Goal: Transaction & Acquisition: Obtain resource

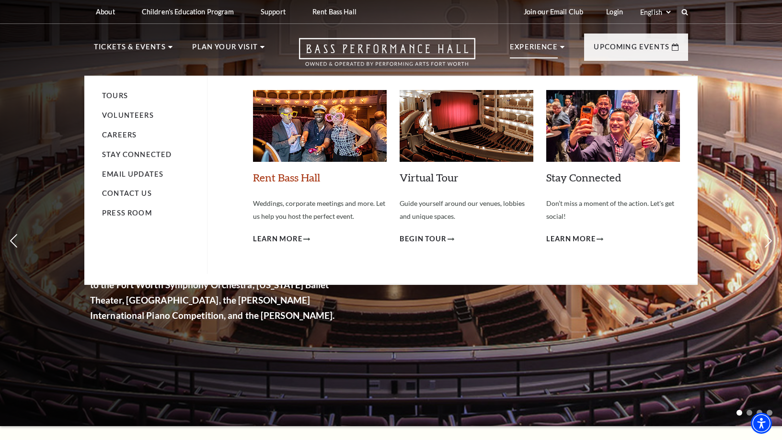
click at [296, 172] on link "Rent Bass Hall" at bounding box center [286, 177] width 67 height 13
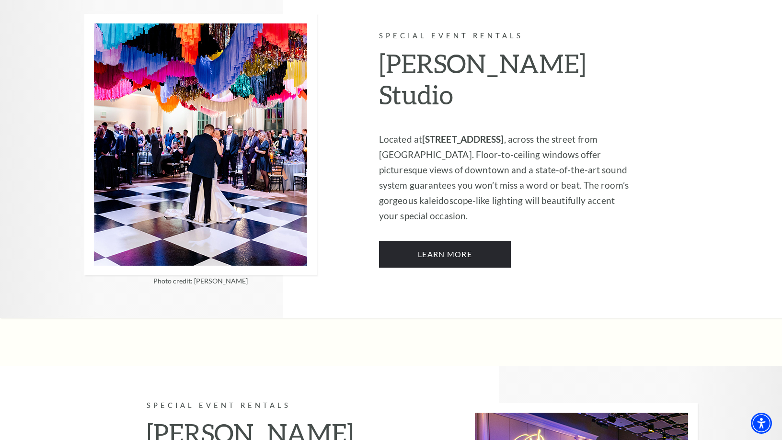
scroll to position [815, 0]
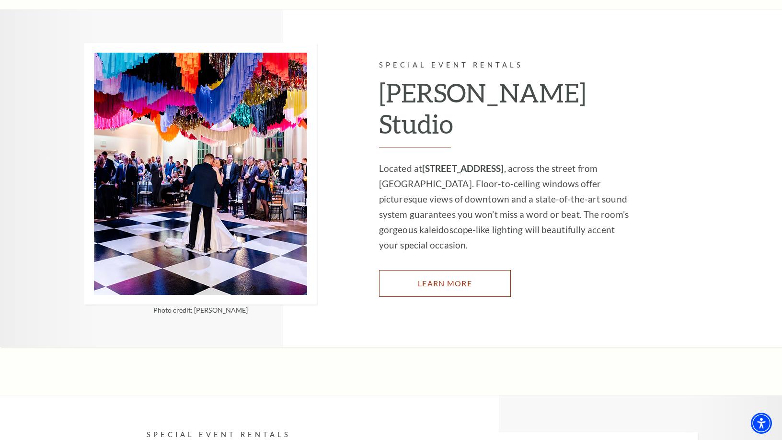
click at [472, 270] on link "Learn More" at bounding box center [445, 283] width 132 height 27
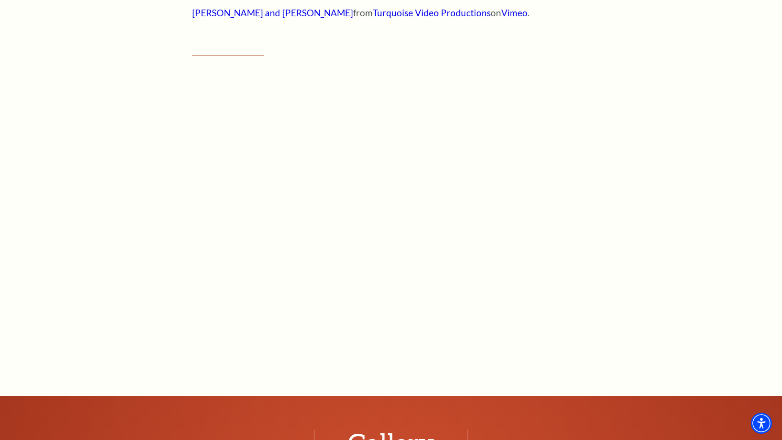
scroll to position [767, 0]
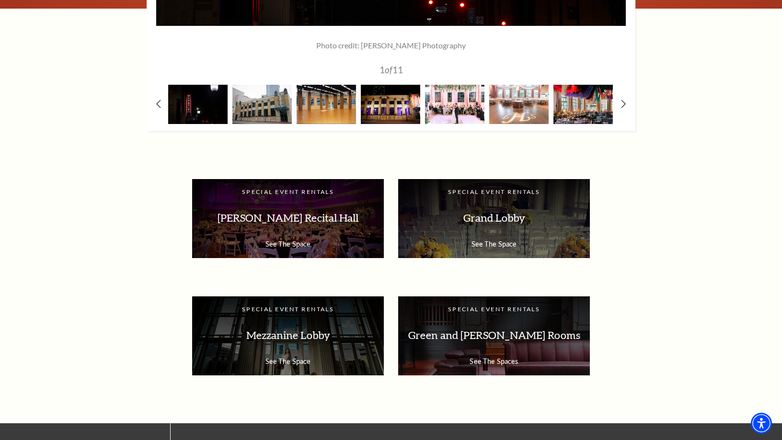
scroll to position [1630, 0]
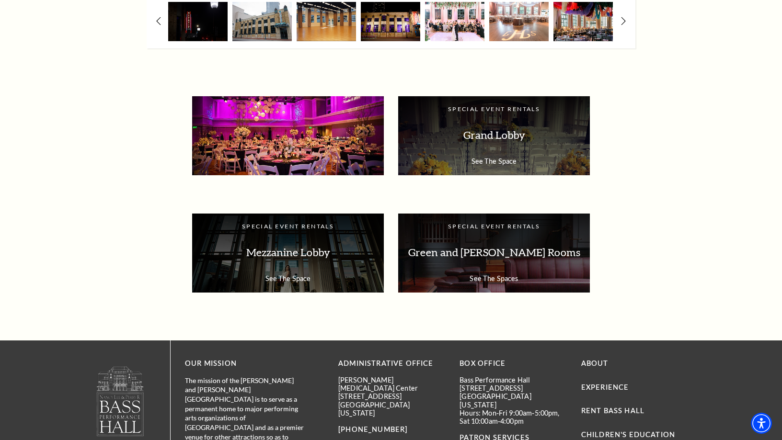
click at [315, 145] on p "[PERSON_NAME] Recital Hall" at bounding box center [288, 135] width 173 height 30
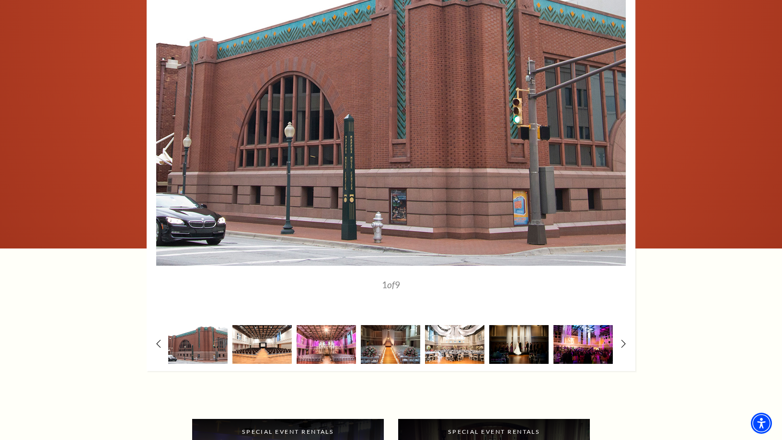
scroll to position [1294, 0]
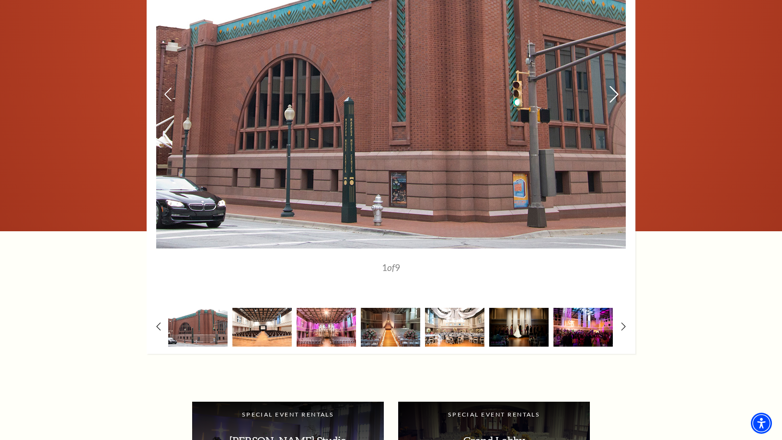
click at [617, 94] on use at bounding box center [614, 94] width 9 height 17
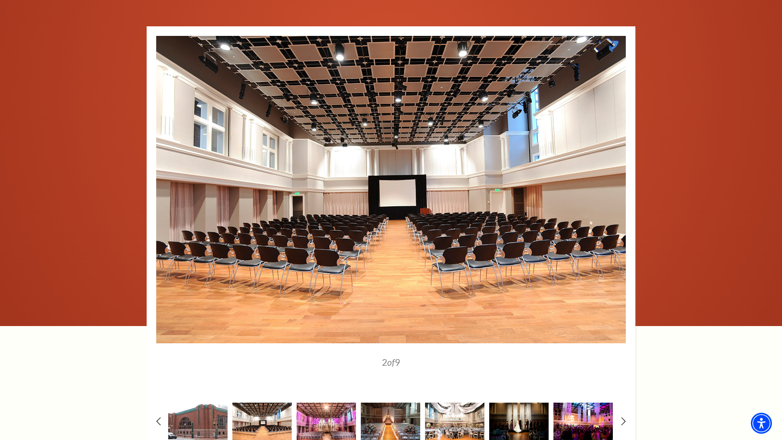
scroll to position [1198, 0]
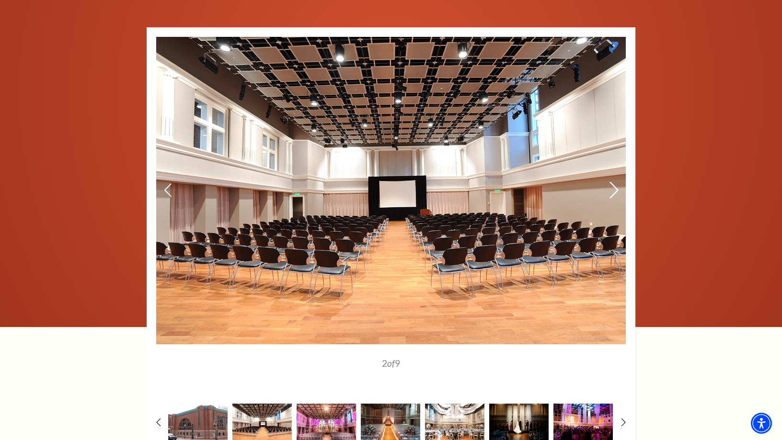
click at [614, 191] on icon at bounding box center [614, 190] width 10 height 17
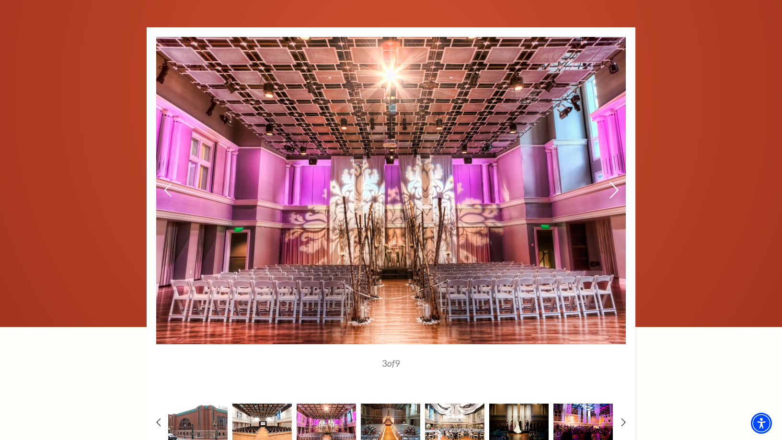
click at [614, 191] on icon at bounding box center [614, 190] width 10 height 17
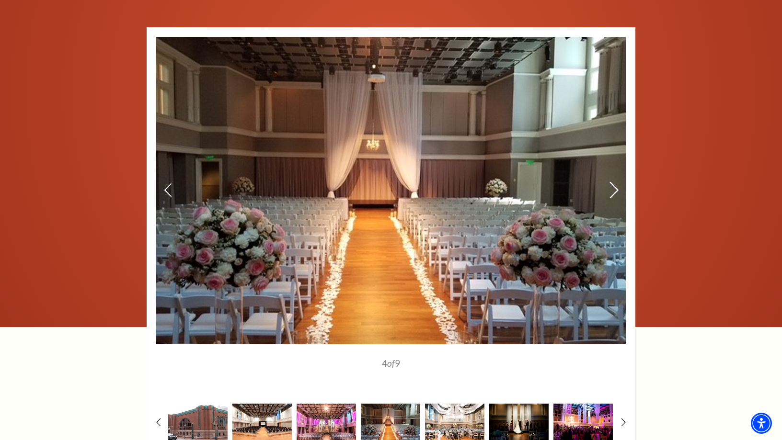
click at [614, 191] on icon at bounding box center [614, 190] width 10 height 17
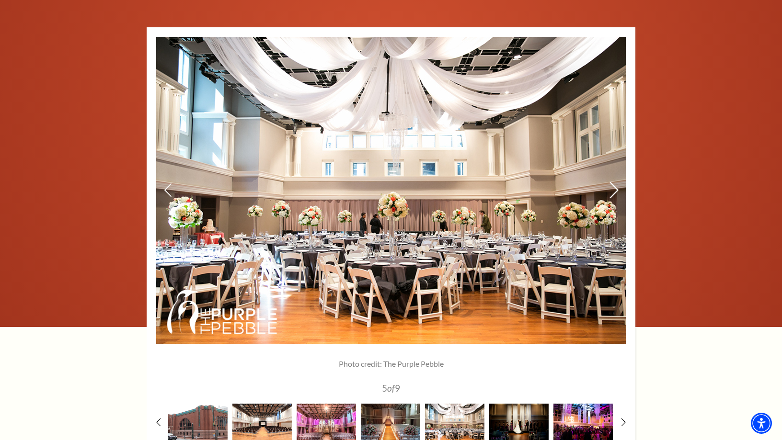
click at [614, 191] on icon at bounding box center [614, 190] width 10 height 17
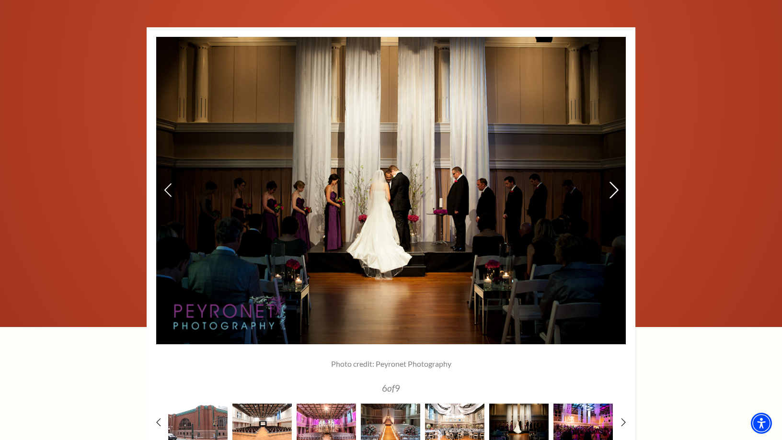
click at [614, 191] on icon at bounding box center [614, 190] width 10 height 17
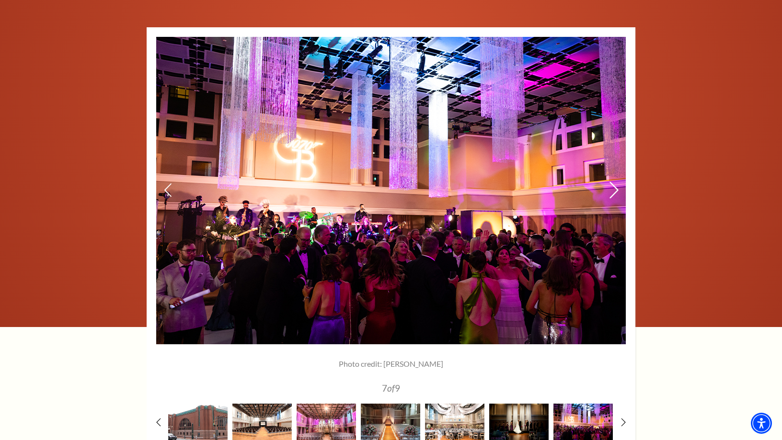
click at [614, 191] on icon at bounding box center [614, 190] width 10 height 17
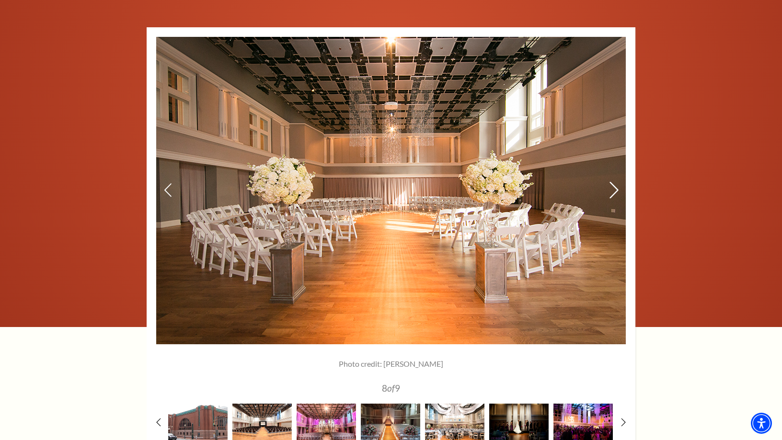
click at [614, 191] on icon at bounding box center [614, 190] width 10 height 17
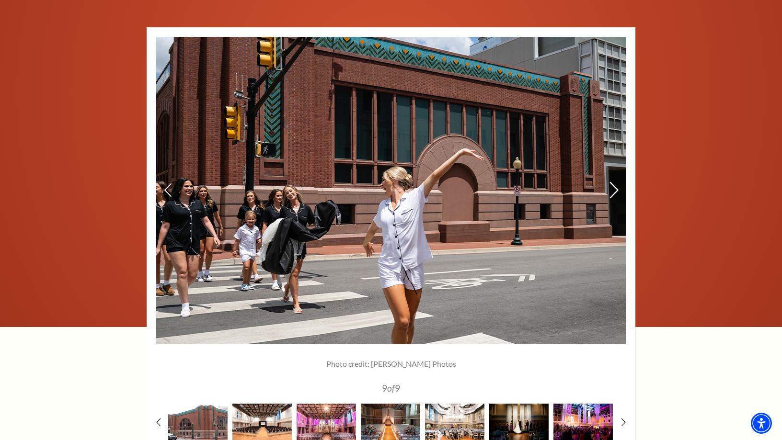
click at [614, 191] on icon at bounding box center [614, 190] width 10 height 17
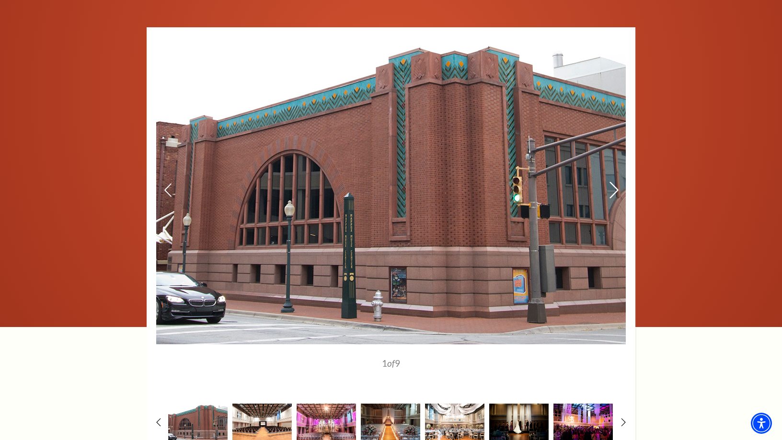
click at [614, 191] on icon at bounding box center [614, 190] width 10 height 17
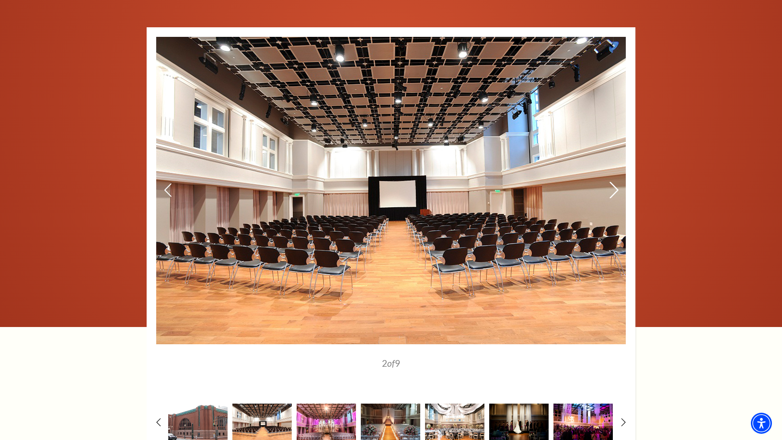
click at [614, 191] on icon at bounding box center [614, 190] width 10 height 17
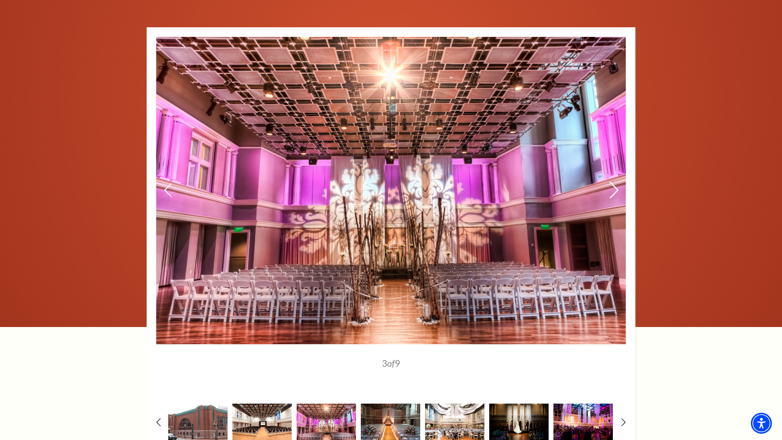
click at [614, 191] on icon at bounding box center [614, 190] width 10 height 17
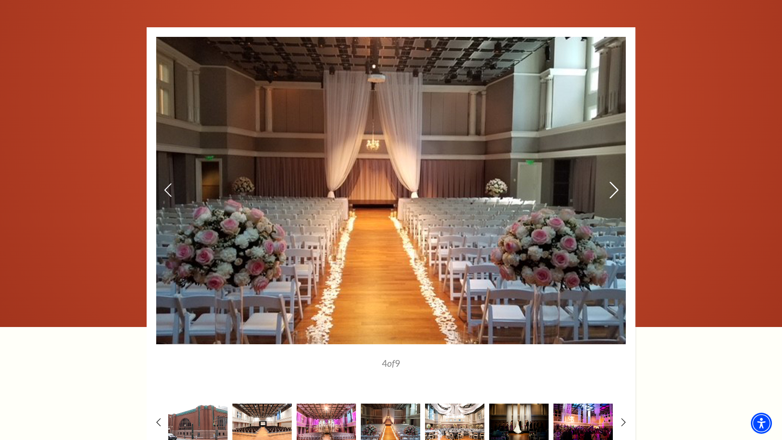
click at [614, 191] on icon at bounding box center [614, 190] width 10 height 17
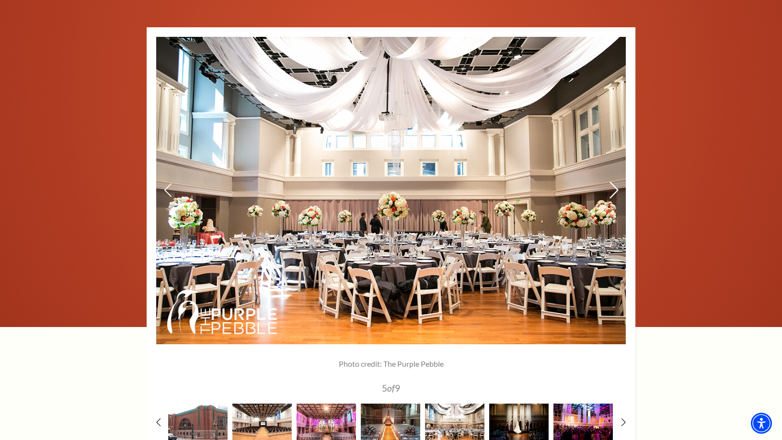
click at [614, 191] on icon at bounding box center [614, 190] width 10 height 17
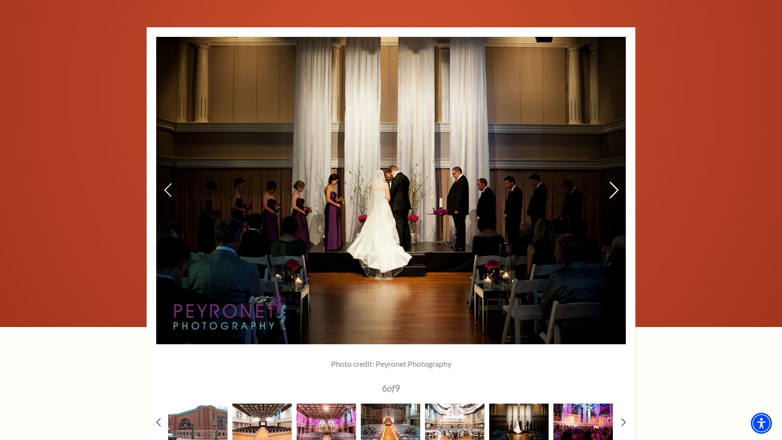
click at [614, 191] on icon at bounding box center [614, 190] width 10 height 17
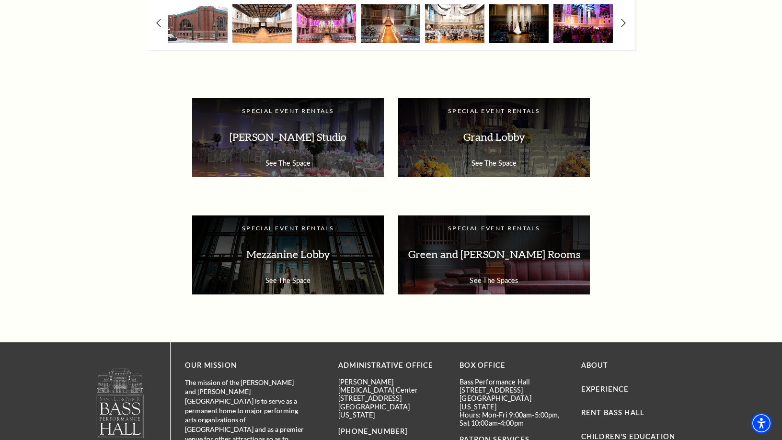
scroll to position [1630, 0]
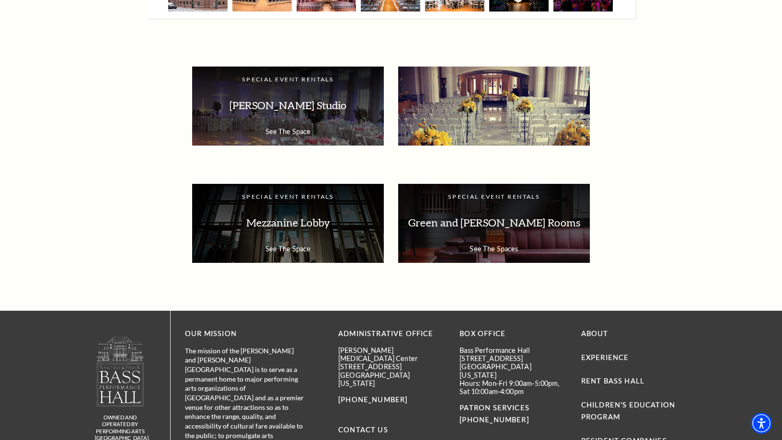
click at [549, 115] on p "Grand Lobby" at bounding box center [494, 106] width 173 height 30
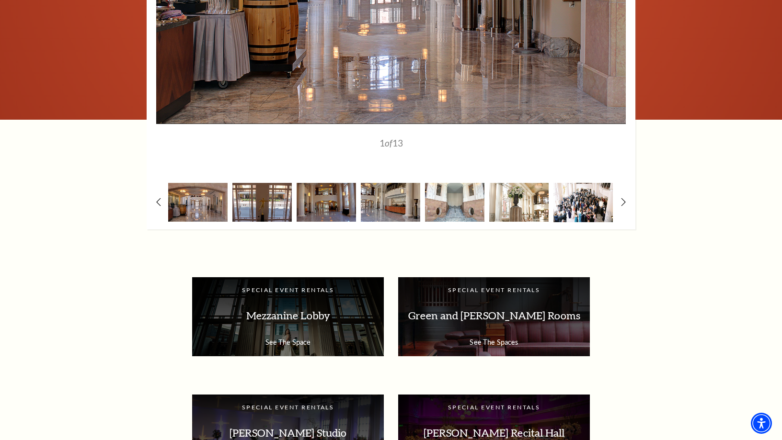
scroll to position [1438, 0]
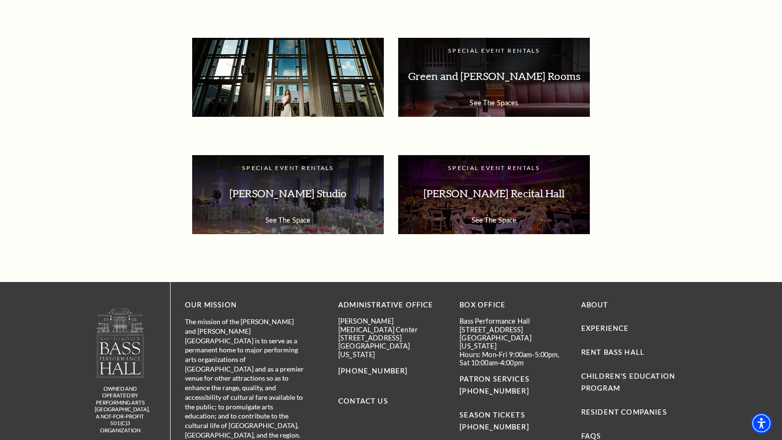
click at [283, 74] on p "Mezzanine Lobby" at bounding box center [288, 76] width 173 height 30
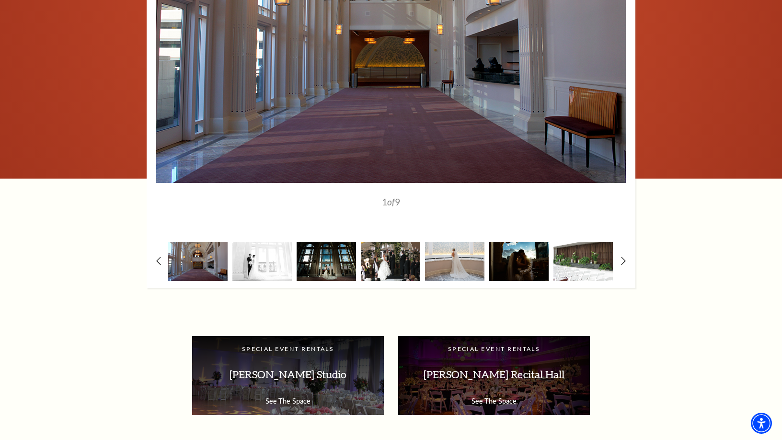
scroll to position [1246, 0]
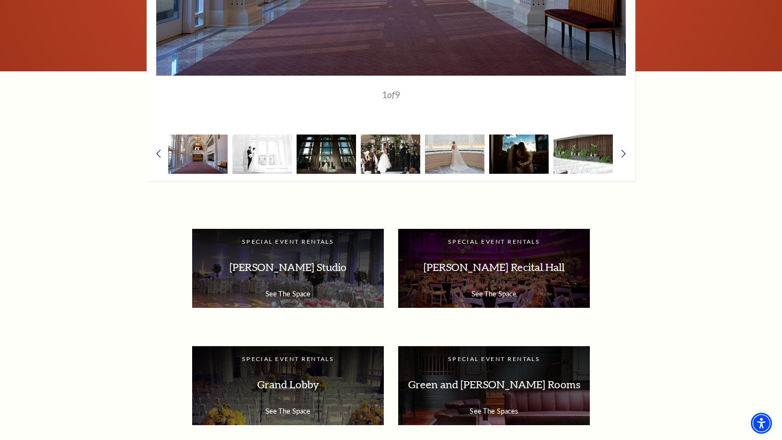
click at [209, 155] on img at bounding box center [197, 154] width 59 height 39
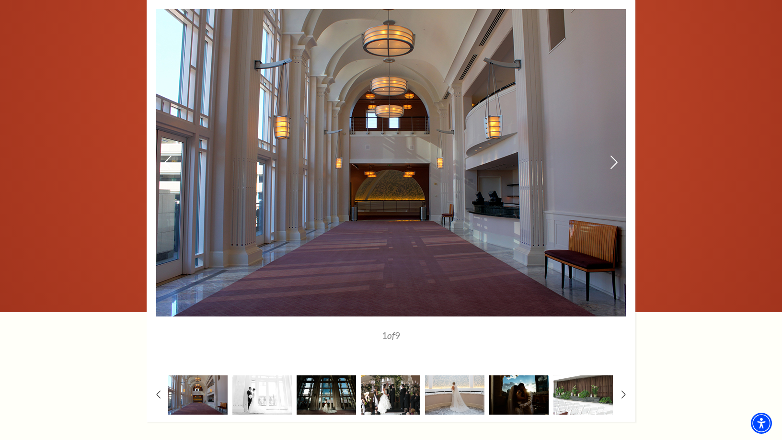
scroll to position [959, 0]
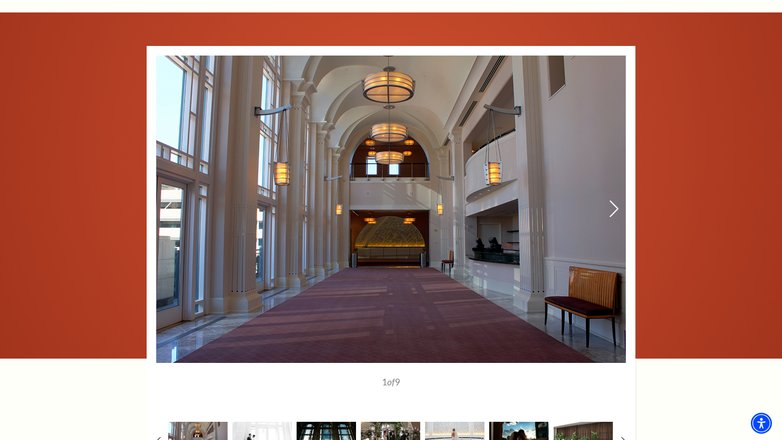
click at [615, 209] on icon at bounding box center [614, 208] width 10 height 17
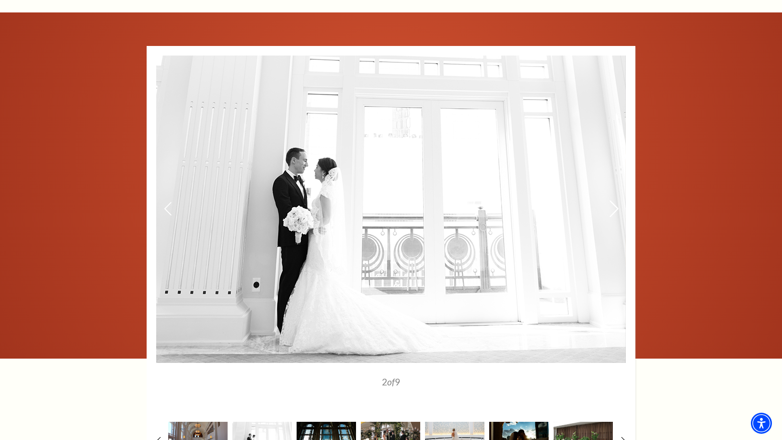
click at [615, 209] on icon at bounding box center [614, 208] width 10 height 17
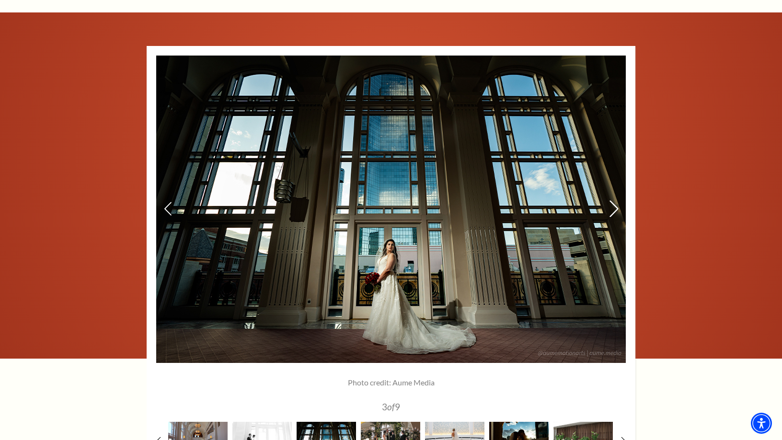
click at [615, 209] on icon at bounding box center [614, 208] width 10 height 17
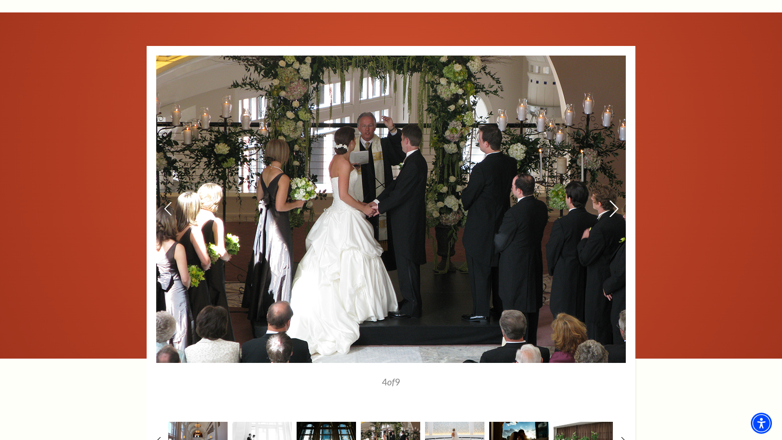
click at [615, 209] on icon at bounding box center [614, 208] width 10 height 17
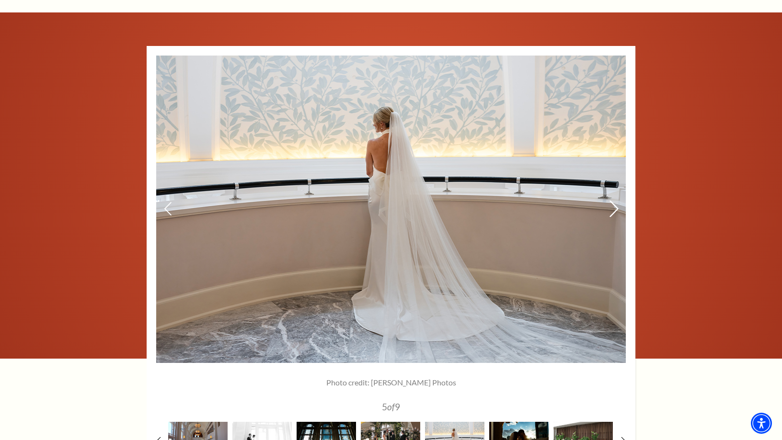
click at [615, 209] on icon at bounding box center [614, 208] width 10 height 17
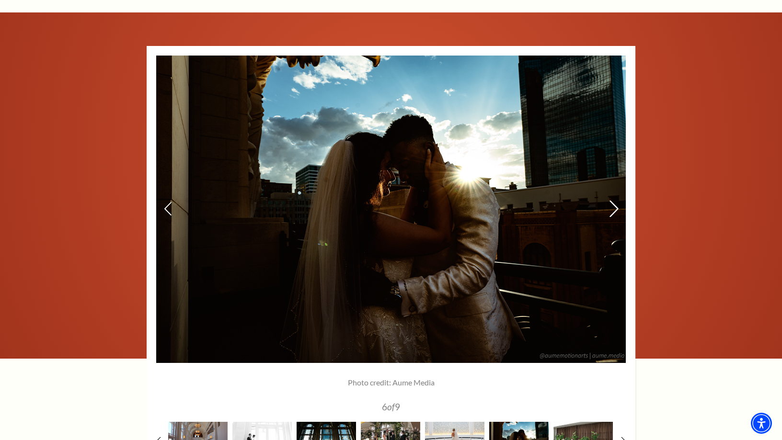
click at [615, 209] on icon at bounding box center [614, 208] width 10 height 17
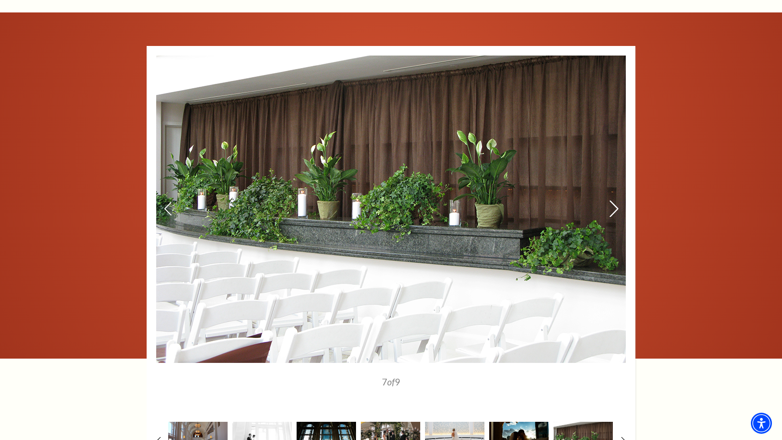
click at [615, 209] on icon at bounding box center [614, 208] width 10 height 17
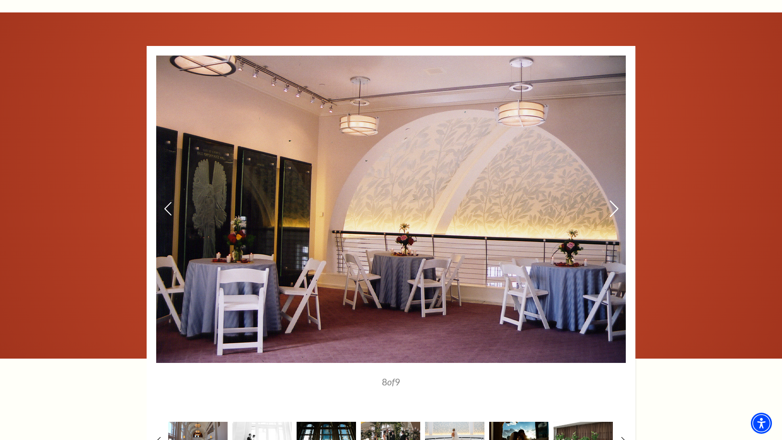
click at [615, 209] on icon at bounding box center [614, 208] width 10 height 17
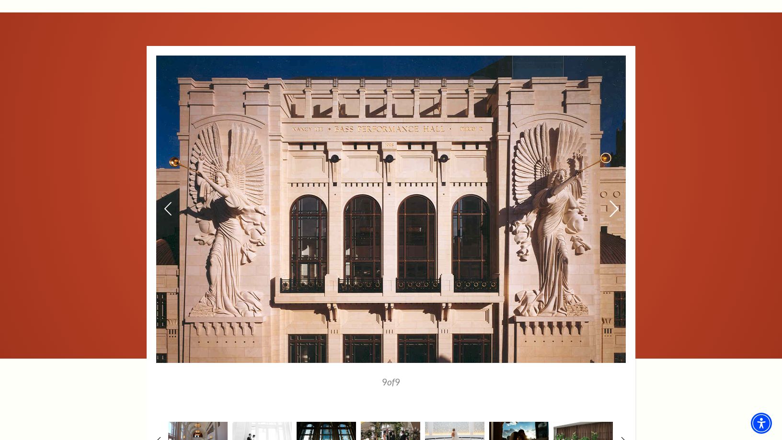
click at [615, 209] on icon at bounding box center [614, 208] width 10 height 17
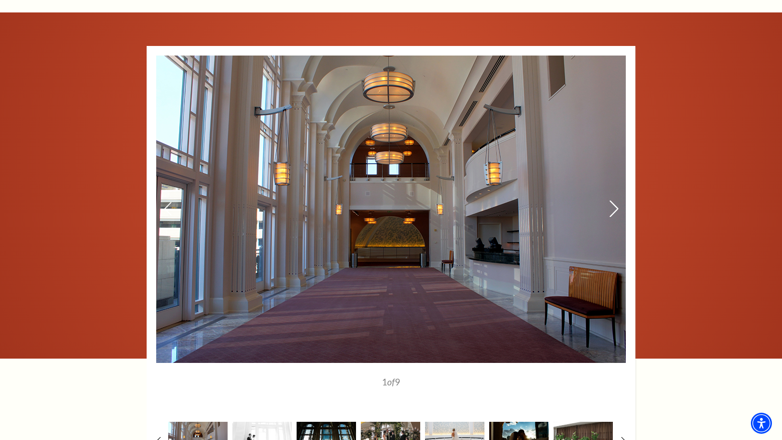
click at [615, 209] on icon at bounding box center [614, 208] width 10 height 17
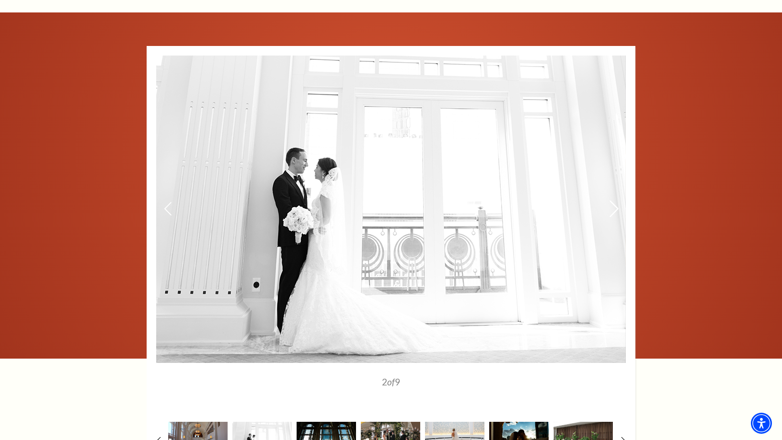
click at [615, 209] on icon at bounding box center [614, 208] width 10 height 17
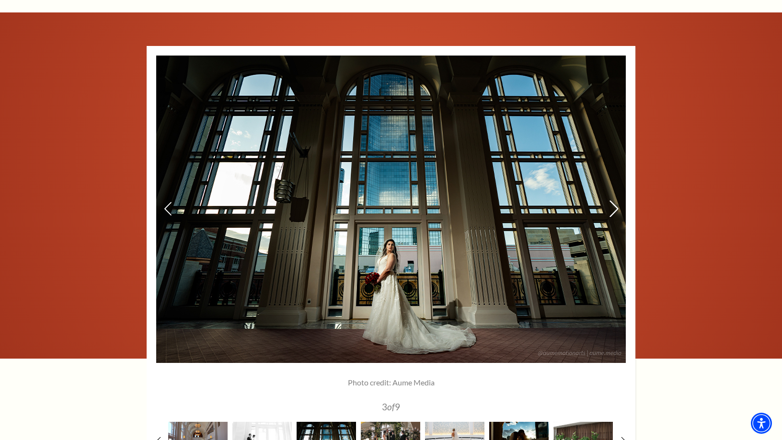
click at [615, 209] on icon at bounding box center [614, 208] width 10 height 17
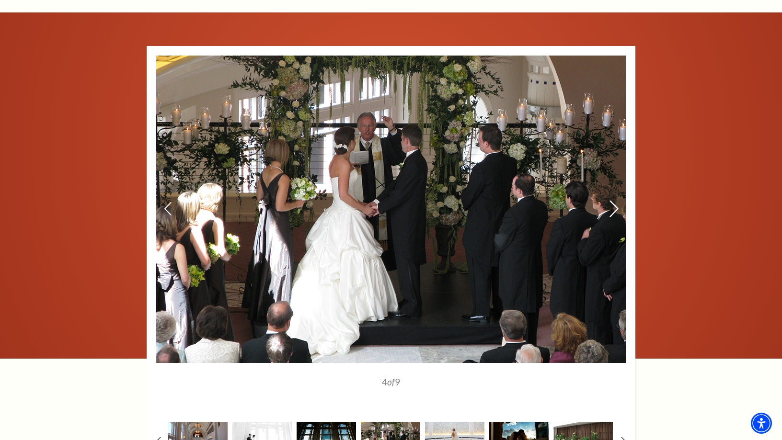
click at [615, 209] on icon at bounding box center [614, 208] width 10 height 17
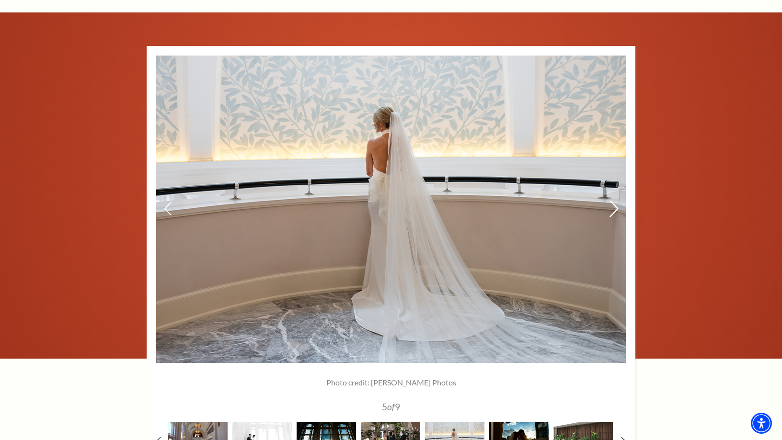
click at [615, 209] on icon at bounding box center [614, 208] width 10 height 17
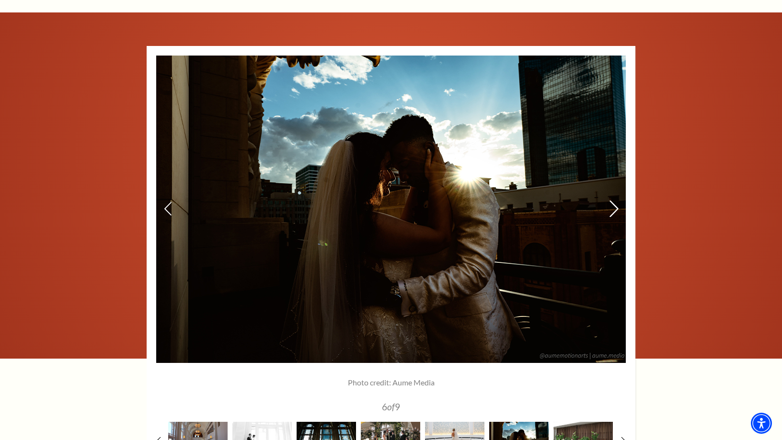
click at [615, 209] on icon at bounding box center [614, 208] width 10 height 17
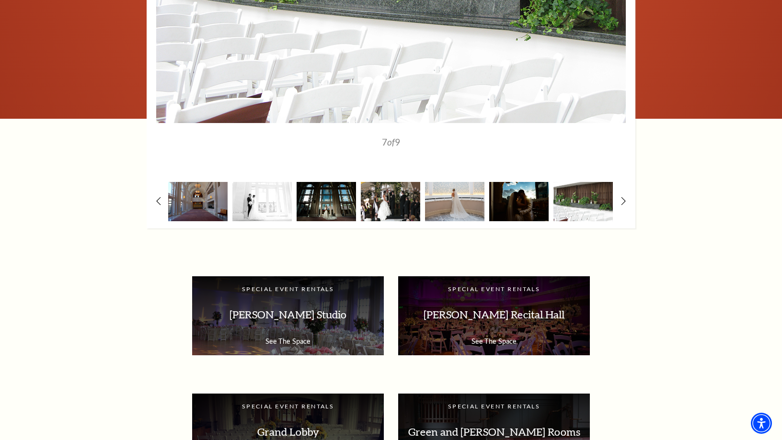
scroll to position [1294, 0]
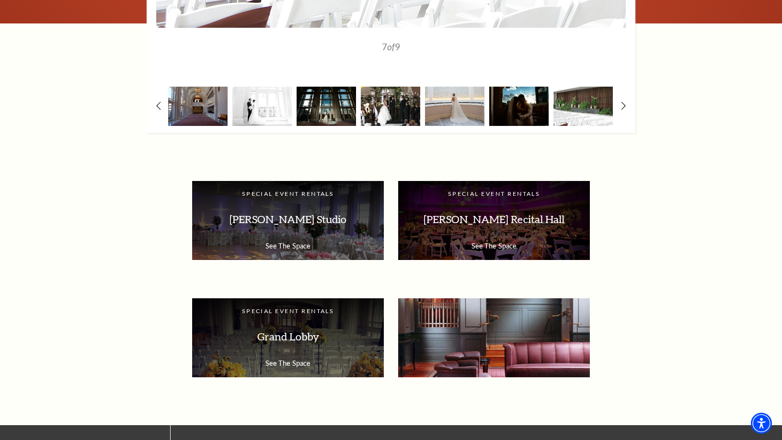
click at [536, 330] on p "Green and Richardson Rooms" at bounding box center [494, 337] width 173 height 30
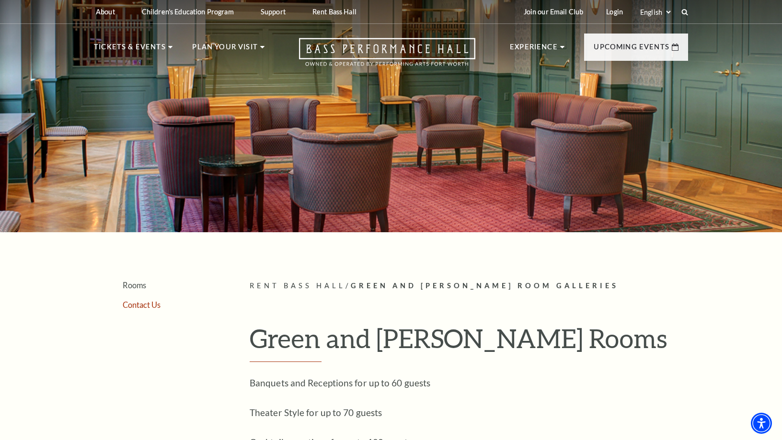
click at [131, 302] on link "Contact Us" at bounding box center [142, 305] width 38 height 9
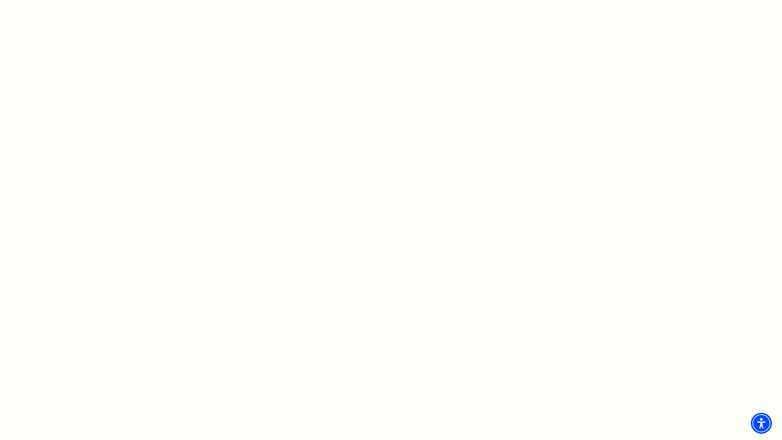
scroll to position [575, 0]
